Goal: Task Accomplishment & Management: Manage account settings

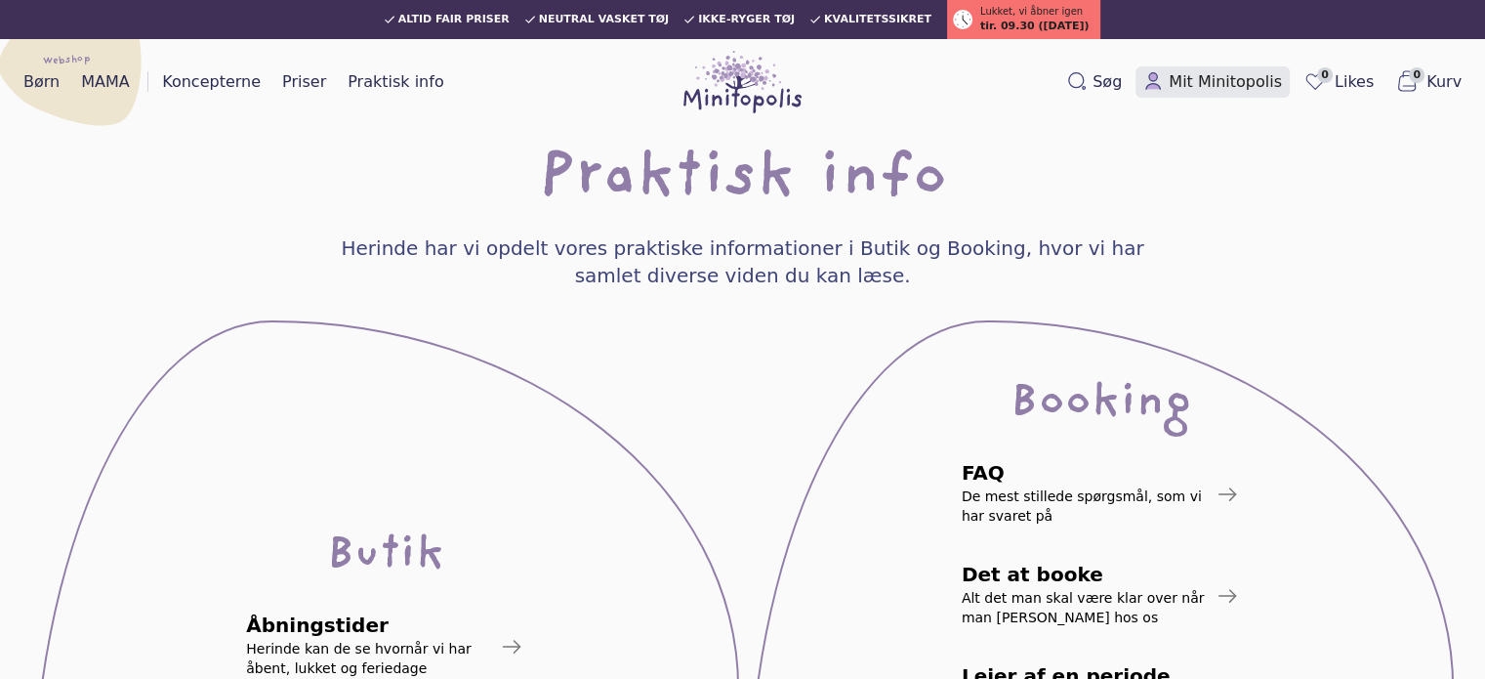
click at [1226, 83] on span "Mit Minitopolis" at bounding box center [1225, 81] width 113 height 23
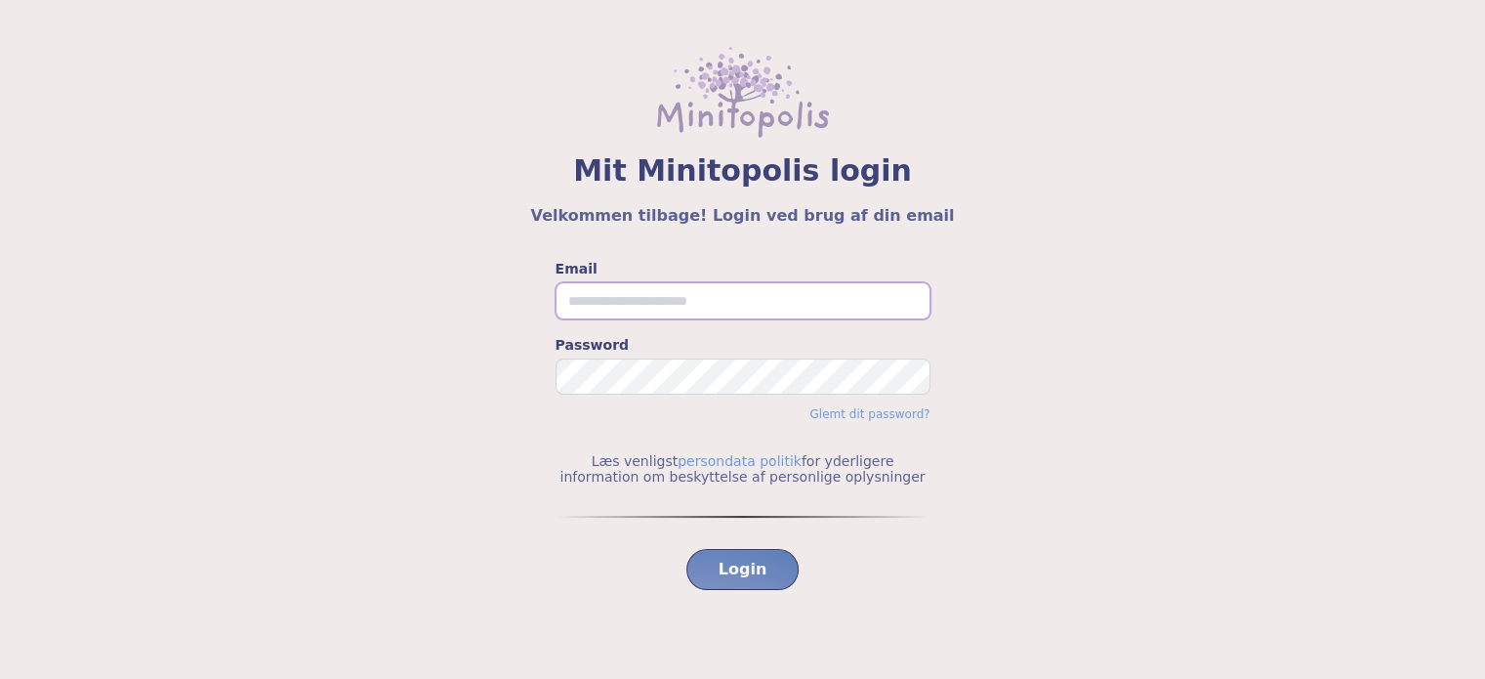
click at [680, 304] on input "Email" at bounding box center [743, 300] width 375 height 37
type input "**********"
click at [686, 549] on button "Login" at bounding box center [742, 569] width 113 height 41
